Goal: Task Accomplishment & Management: Manage account settings

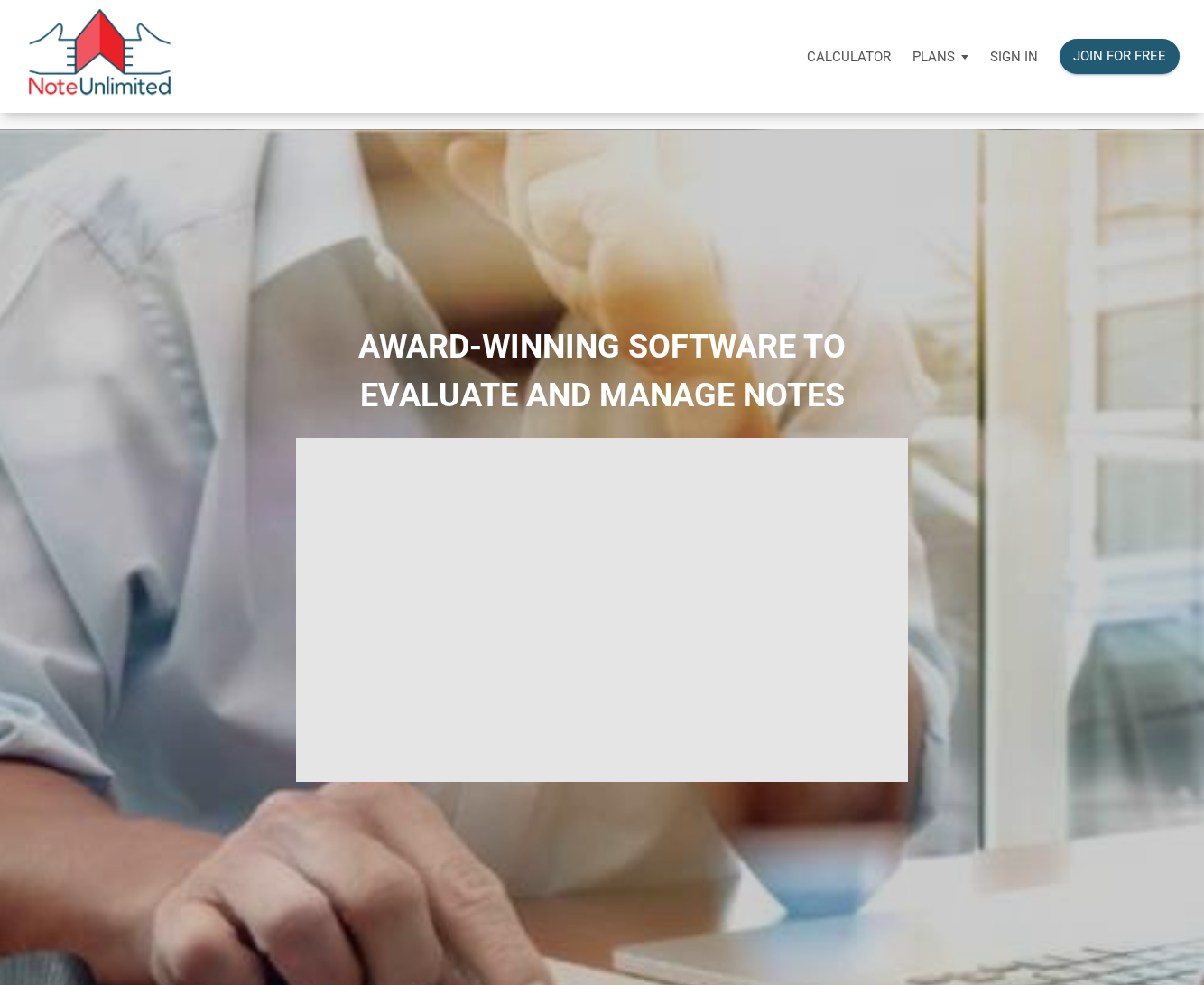
click at [1005, 56] on p "Sign in" at bounding box center [1014, 56] width 48 height 16
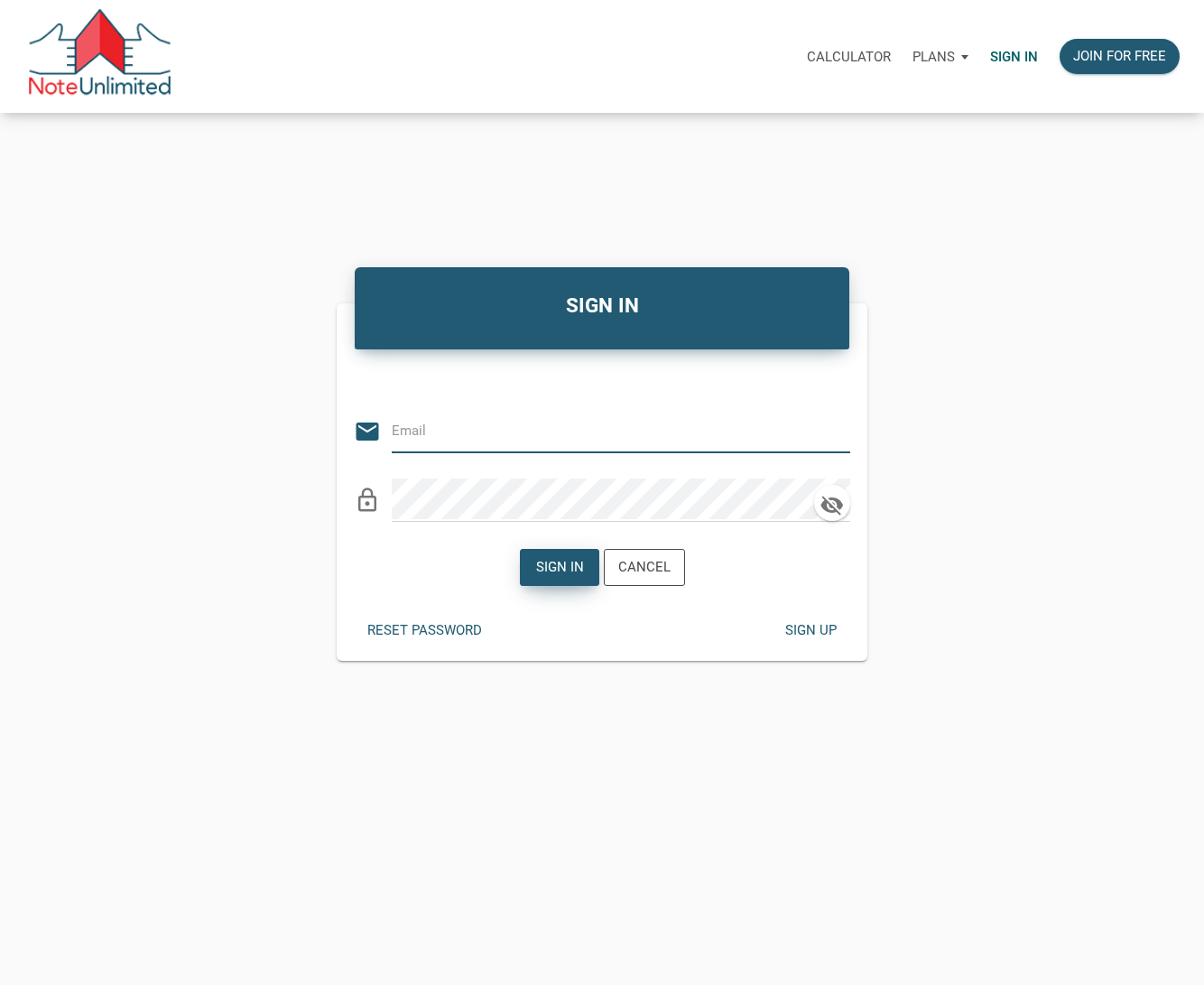
type input "stacey@kendratoddgroup.com"
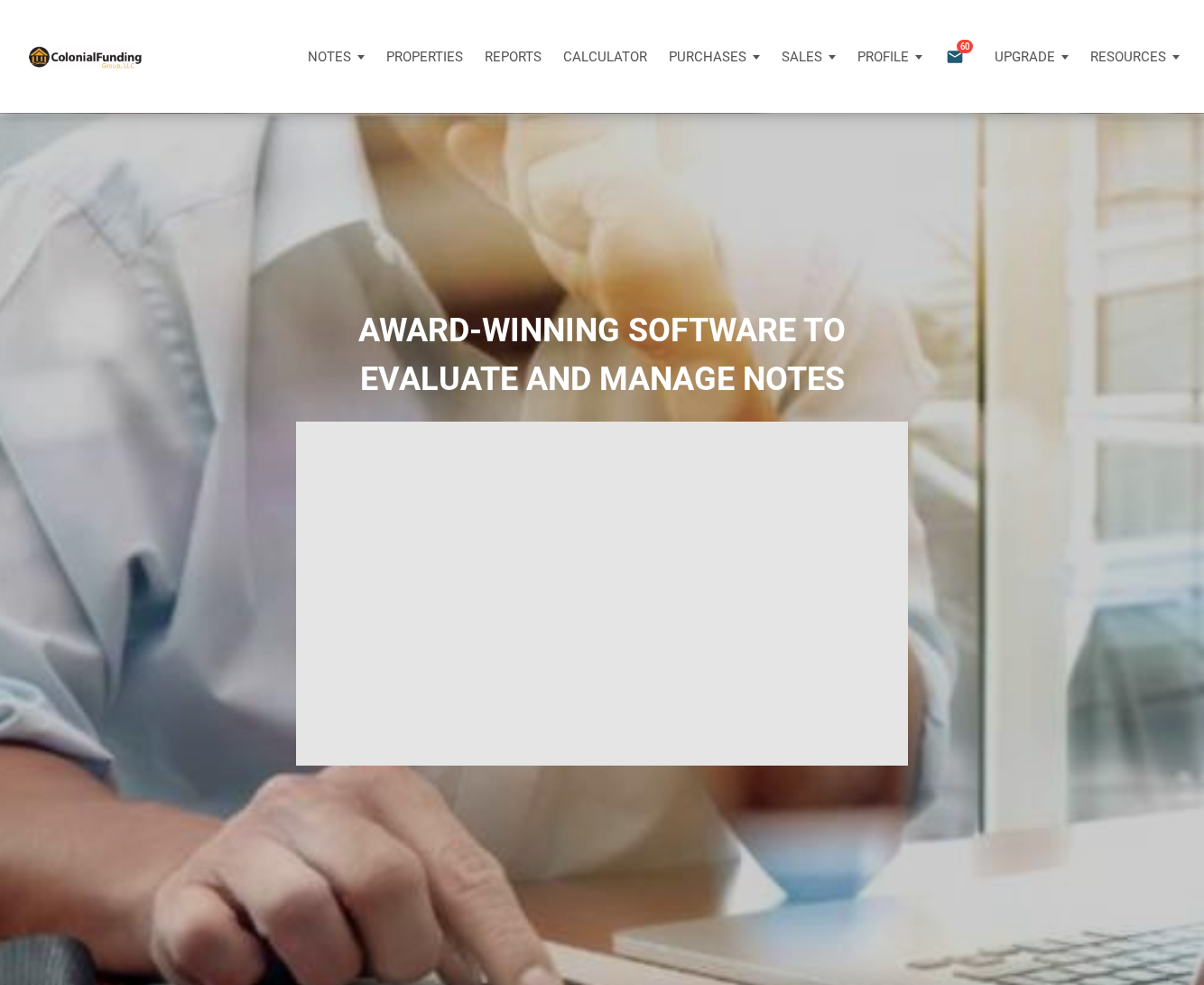
type input "Introduction to new features"
select select
click at [410, 53] on p "Properties" at bounding box center [424, 56] width 77 height 16
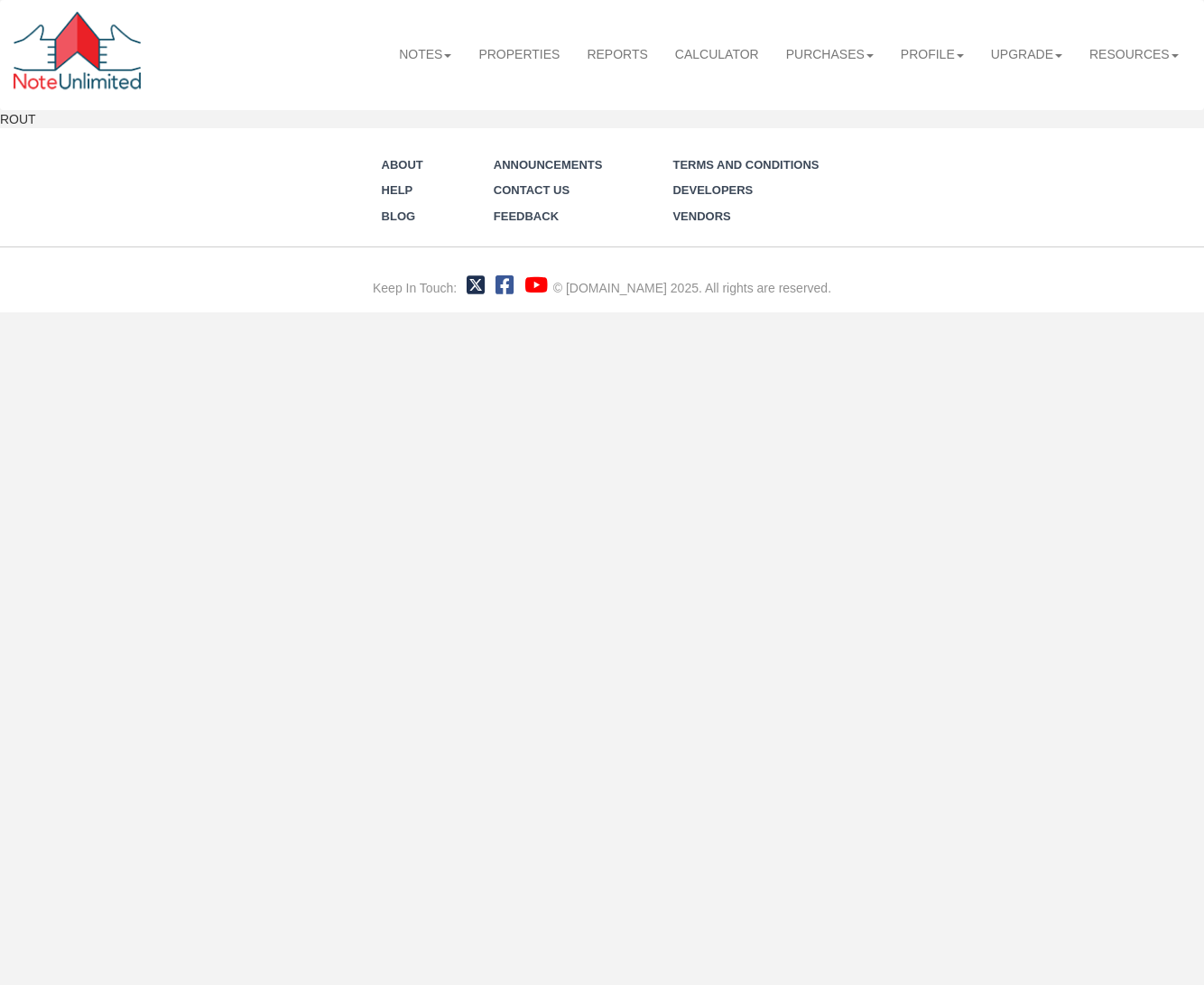
click at [410, 53] on link "Notes" at bounding box center [424, 55] width 79 height 40
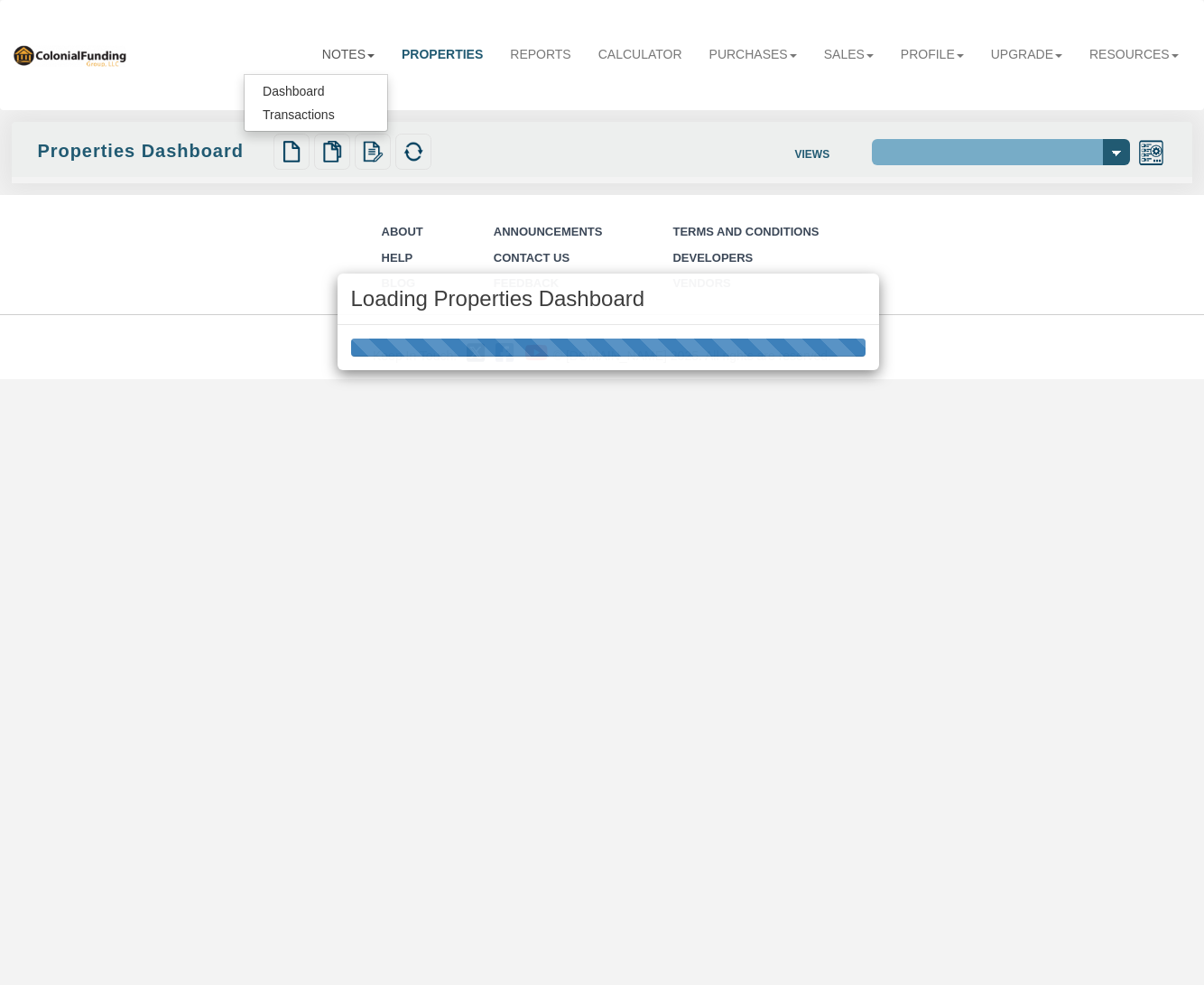
click at [304, 92] on div "Loading Properties Dashboard" at bounding box center [602, 492] width 1204 height 985
select select "138"
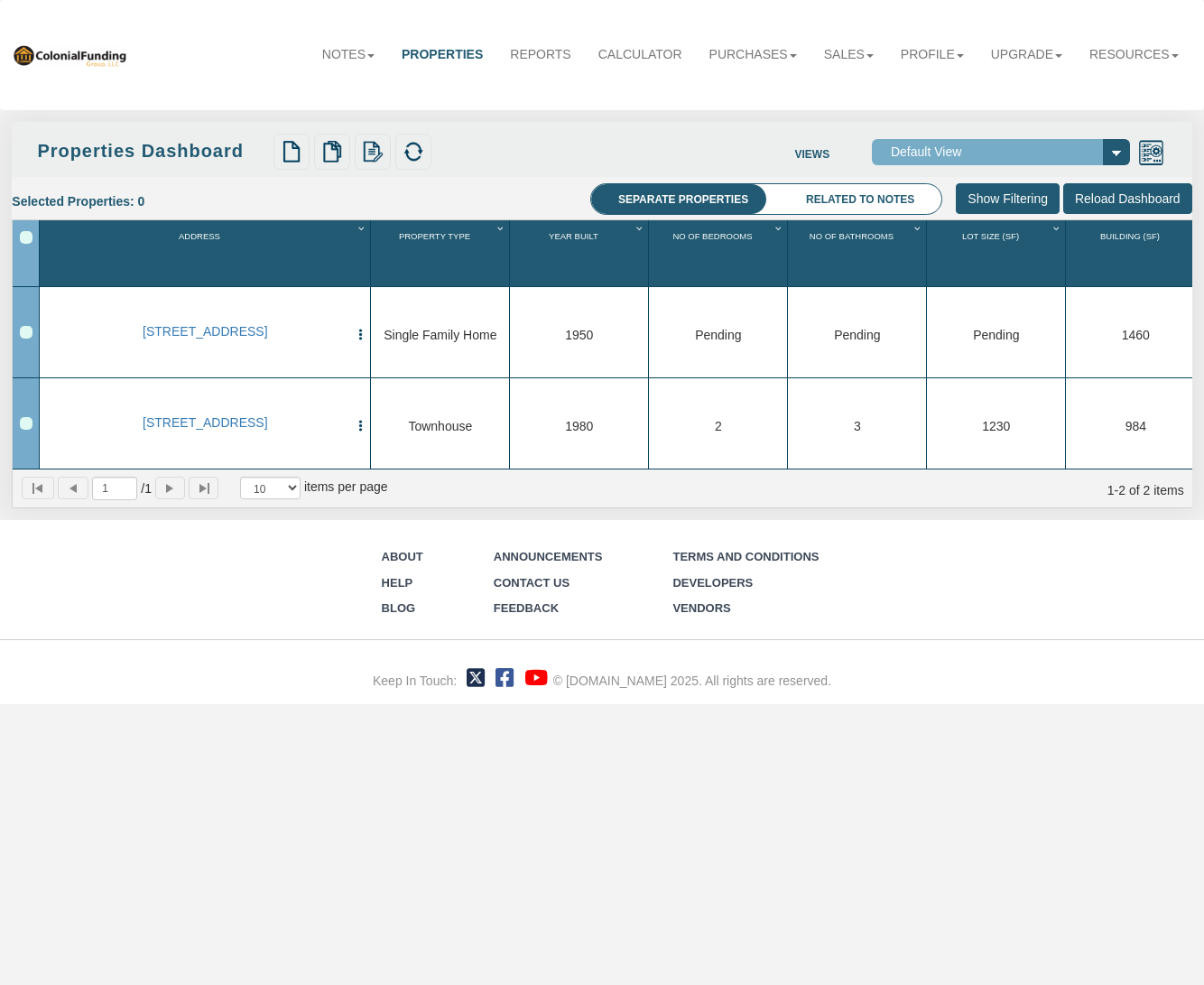
click at [725, 48] on link "Purchases" at bounding box center [753, 55] width 115 height 40
click at [716, 97] on link "Offers" at bounding box center [738, 91] width 143 height 24
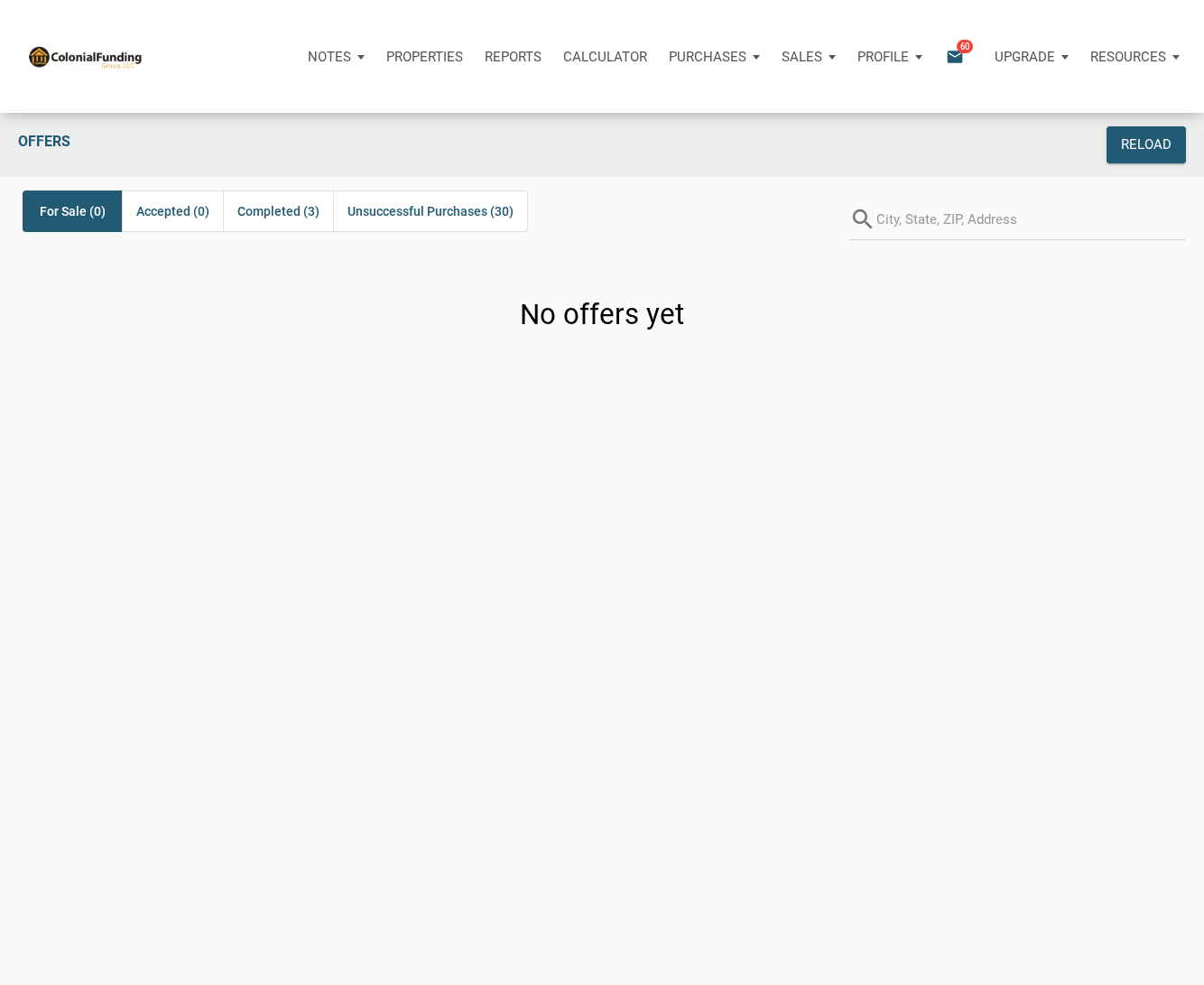
click at [351, 62] on p "Purchases" at bounding box center [330, 56] width 44 height 16
click at [665, 137] on link "Orders" at bounding box center [680, 142] width 171 height 37
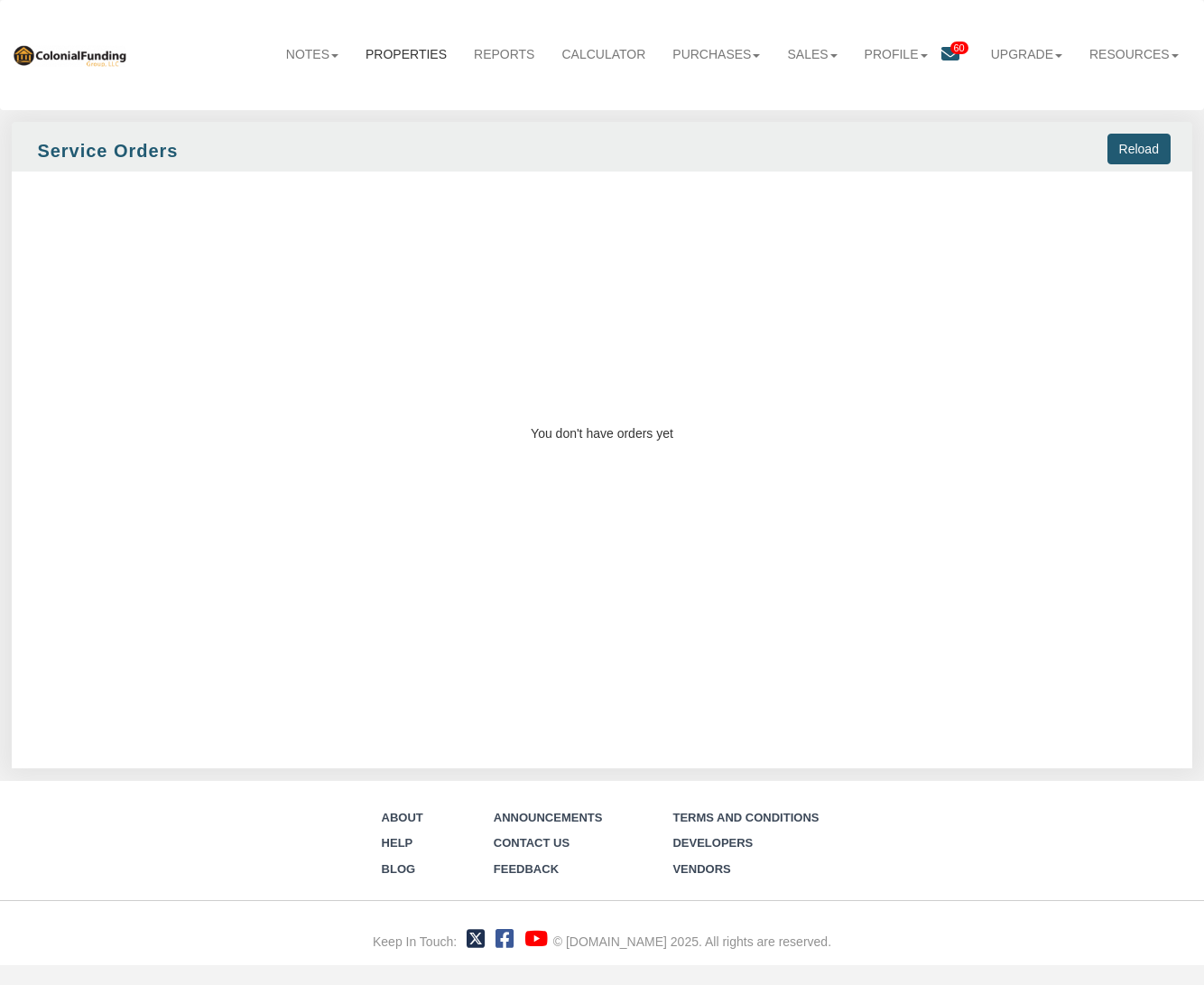
click at [415, 55] on link "Properties" at bounding box center [405, 55] width 108 height 40
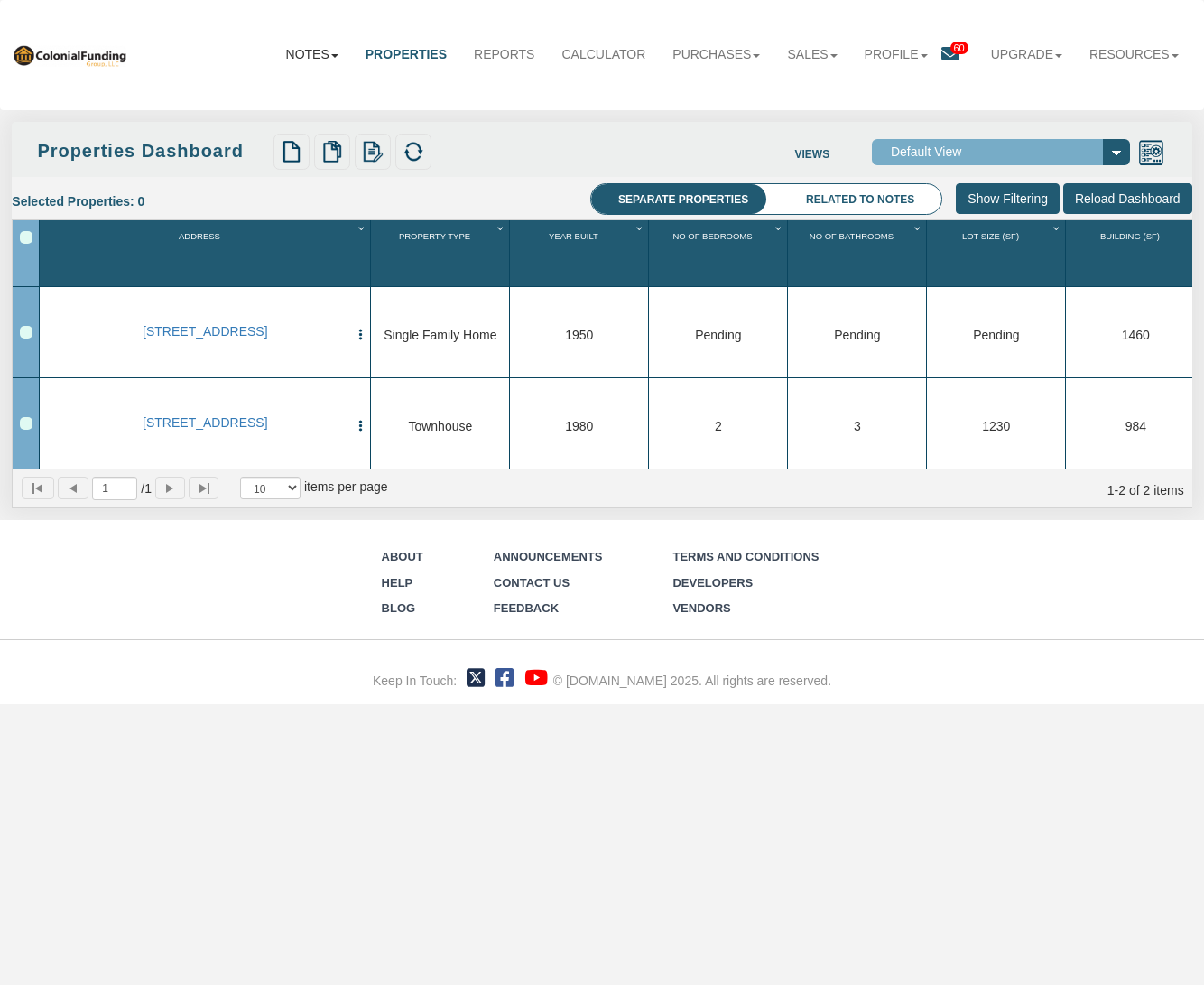
click at [332, 57] on link "Notes" at bounding box center [311, 55] width 79 height 40
click at [257, 117] on link "Transactions" at bounding box center [280, 115] width 143 height 24
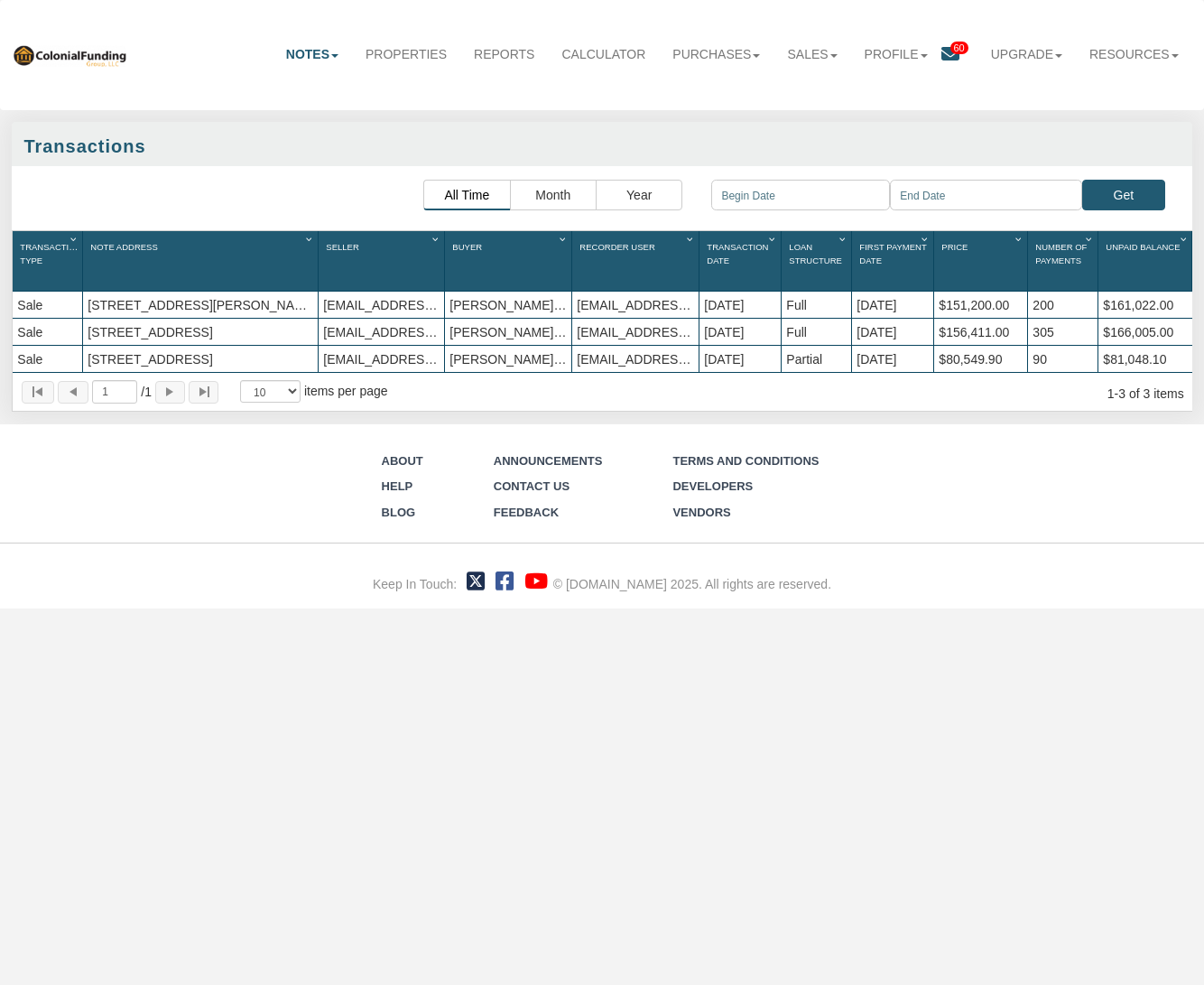
click at [106, 347] on div "1609 Cruft St., Indianapolis, IN, 46203" at bounding box center [200, 358] width 235 height 26
click at [28, 345] on div "Sale" at bounding box center [47, 358] width 69 height 26
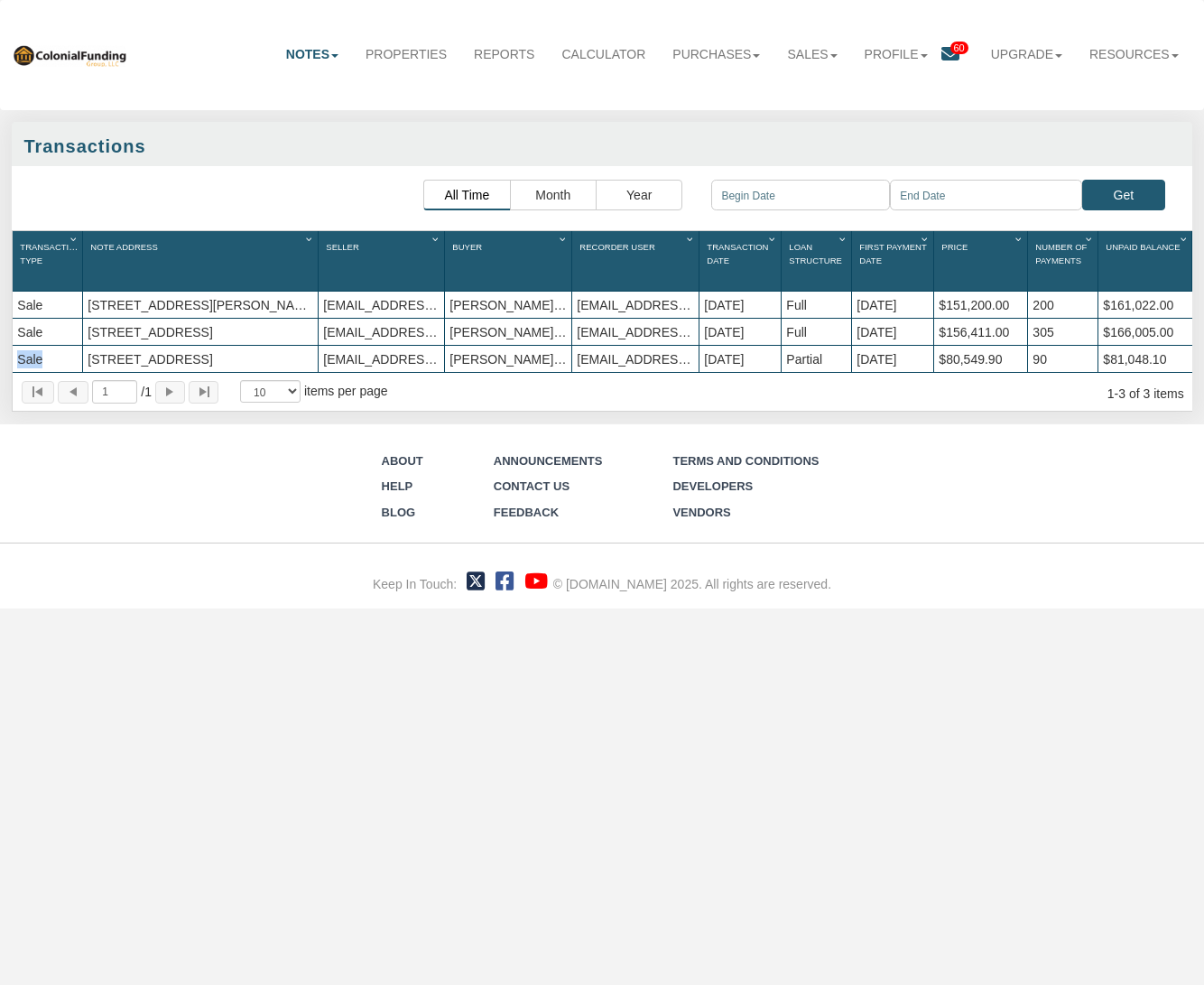
click at [28, 345] on div "Sale" at bounding box center [47, 358] width 69 height 26
